Goal: Task Accomplishment & Management: Manage account settings

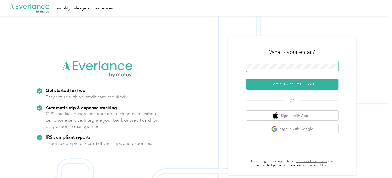
click at [257, 69] on span at bounding box center [292, 66] width 92 height 11
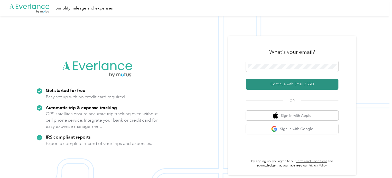
click at [274, 80] on button "Continue with Email / SSO" at bounding box center [292, 84] width 92 height 11
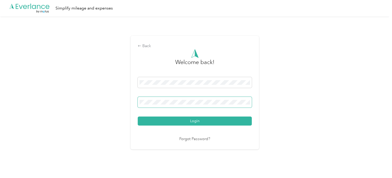
click at [138, 117] on button "Login" at bounding box center [195, 121] width 114 height 9
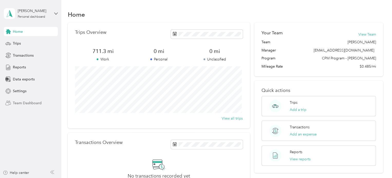
click at [29, 103] on span "Team Dashboard" at bounding box center [27, 103] width 29 height 5
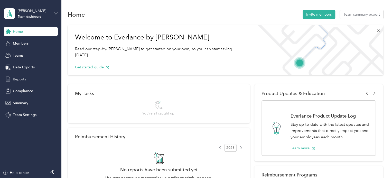
click at [21, 80] on span "Reports" at bounding box center [19, 79] width 13 height 5
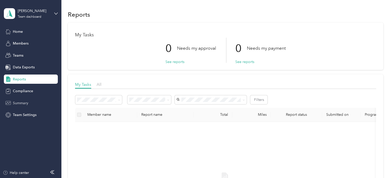
click at [24, 104] on span "Summary" at bounding box center [20, 103] width 15 height 5
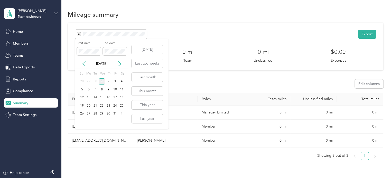
click at [84, 62] on icon at bounding box center [83, 63] width 5 height 5
click at [80, 105] on div "21" at bounding box center [82, 106] width 7 height 6
click at [94, 113] on div "30" at bounding box center [95, 114] width 7 height 6
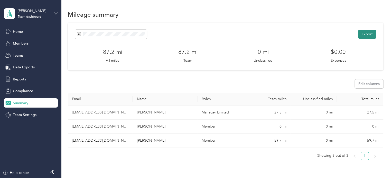
click at [364, 34] on button "Export" at bounding box center [367, 34] width 18 height 9
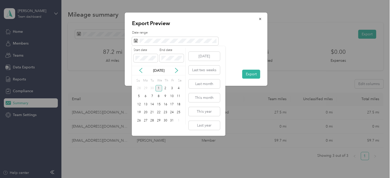
click at [144, 70] on div "[DATE]" at bounding box center [159, 70] width 54 height 5
click at [141, 70] on icon at bounding box center [140, 70] width 5 height 5
click at [170, 113] on div "26" at bounding box center [171, 113] width 7 height 6
click at [139, 113] on div "21" at bounding box center [139, 113] width 7 height 6
click at [166, 61] on span at bounding box center [171, 58] width 24 height 8
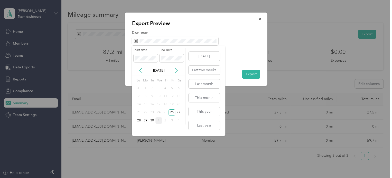
click at [176, 71] on icon at bounding box center [176, 70] width 5 height 5
click at [141, 69] on icon at bounding box center [140, 70] width 3 height 5
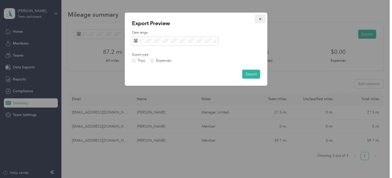
click at [261, 18] on icon "button" at bounding box center [260, 19] width 4 height 4
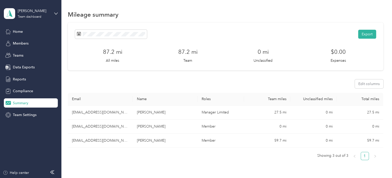
click at [239, 23] on div "Export 87.2 mi All miles 87.2 mi Team 0 mi Unclassified $0.00 Expenses" at bounding box center [225, 47] width 315 height 48
click at [364, 33] on button "Export" at bounding box center [367, 34] width 18 height 9
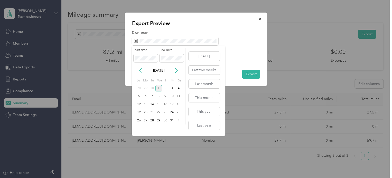
click at [144, 70] on div "[DATE]" at bounding box center [159, 70] width 54 height 5
click at [142, 70] on icon at bounding box center [140, 70] width 5 height 5
click at [139, 113] on div "21" at bounding box center [139, 113] width 7 height 6
click at [154, 120] on div "30" at bounding box center [152, 121] width 7 height 6
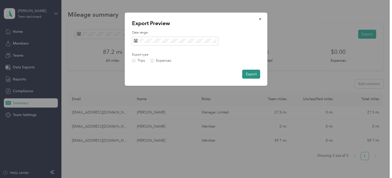
click at [252, 75] on button "Export" at bounding box center [251, 74] width 18 height 9
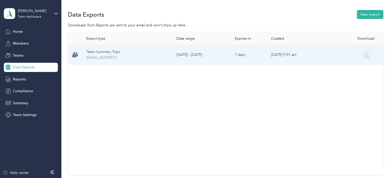
click at [369, 53] on button "button" at bounding box center [366, 54] width 9 height 9
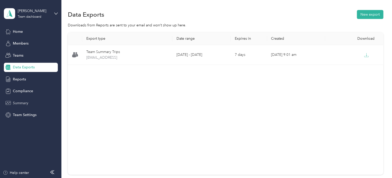
click at [22, 104] on span "Summary" at bounding box center [20, 103] width 15 height 5
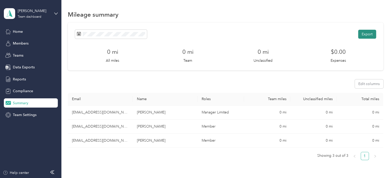
click at [365, 33] on button "Export" at bounding box center [367, 34] width 18 height 9
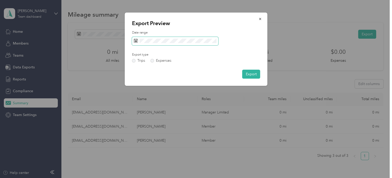
click at [144, 44] on span at bounding box center [175, 41] width 86 height 9
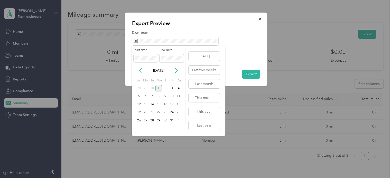
click at [143, 72] on div "[DATE]" at bounding box center [159, 70] width 54 height 5
click at [143, 71] on icon at bounding box center [140, 70] width 5 height 5
click at [172, 112] on div "26" at bounding box center [171, 113] width 7 height 6
click at [152, 121] on div "30" at bounding box center [152, 121] width 7 height 6
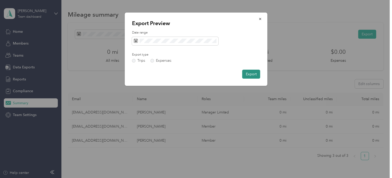
click at [250, 75] on button "Export" at bounding box center [251, 74] width 18 height 9
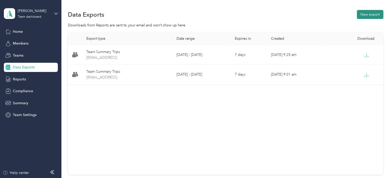
click at [365, 15] on button "New export" at bounding box center [369, 14] width 26 height 9
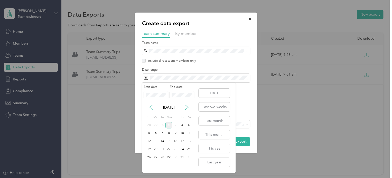
click at [152, 107] on icon at bounding box center [150, 107] width 5 height 5
click at [150, 149] on div "21" at bounding box center [149, 150] width 7 height 6
click at [163, 159] on div "30" at bounding box center [162, 158] width 7 height 6
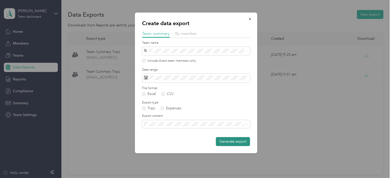
click at [238, 141] on button "Generate export" at bounding box center [233, 141] width 34 height 9
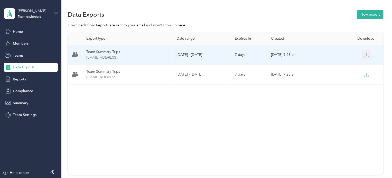
click at [365, 53] on icon "button" at bounding box center [366, 55] width 5 height 5
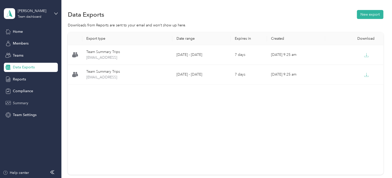
click at [23, 105] on span "Summary" at bounding box center [20, 103] width 15 height 5
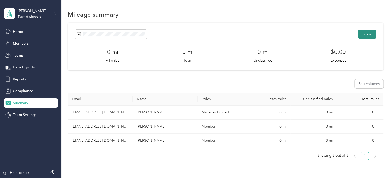
click at [372, 34] on button "Export" at bounding box center [367, 34] width 18 height 9
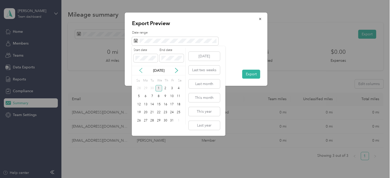
click at [142, 70] on icon at bounding box center [140, 70] width 5 height 5
click at [137, 113] on div "21" at bounding box center [139, 113] width 7 height 6
click at [152, 120] on div "30" at bounding box center [152, 121] width 7 height 6
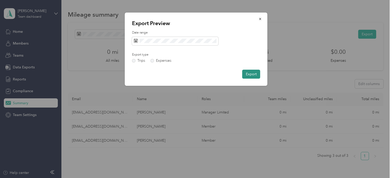
click at [253, 73] on button "Export" at bounding box center [251, 74] width 18 height 9
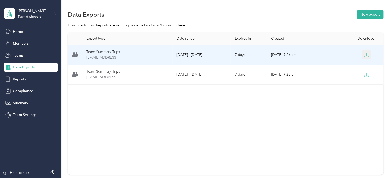
click at [367, 54] on button "button" at bounding box center [366, 54] width 9 height 9
